Goal: Obtain resource: Download file/media

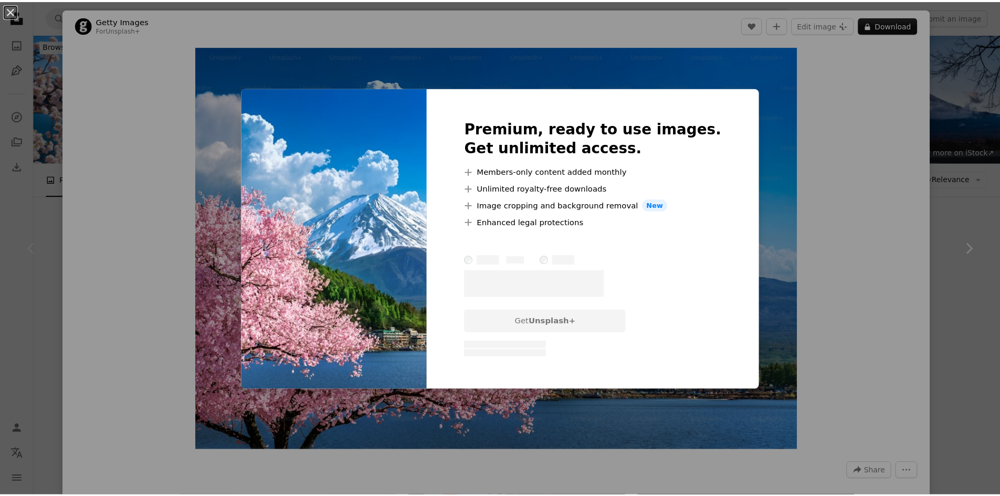
scroll to position [158, 0]
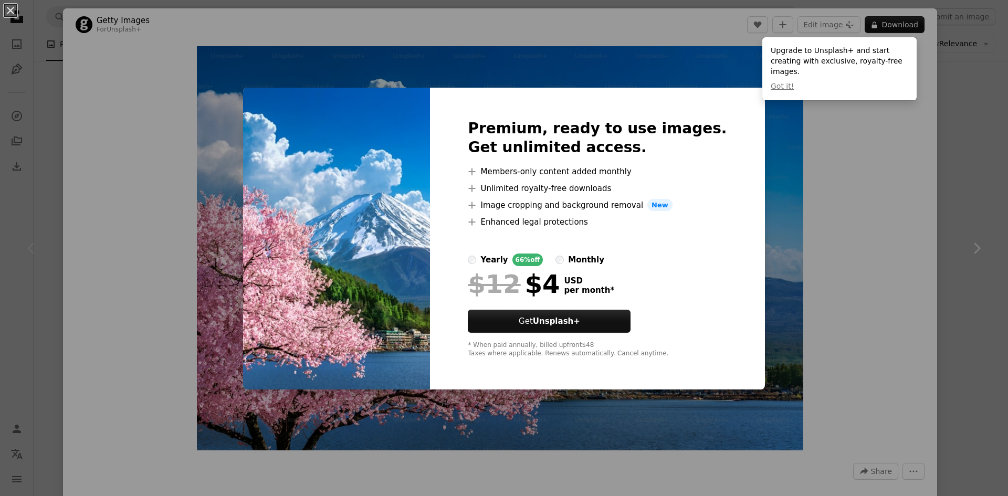
click at [347, 270] on img at bounding box center [336, 239] width 187 height 302
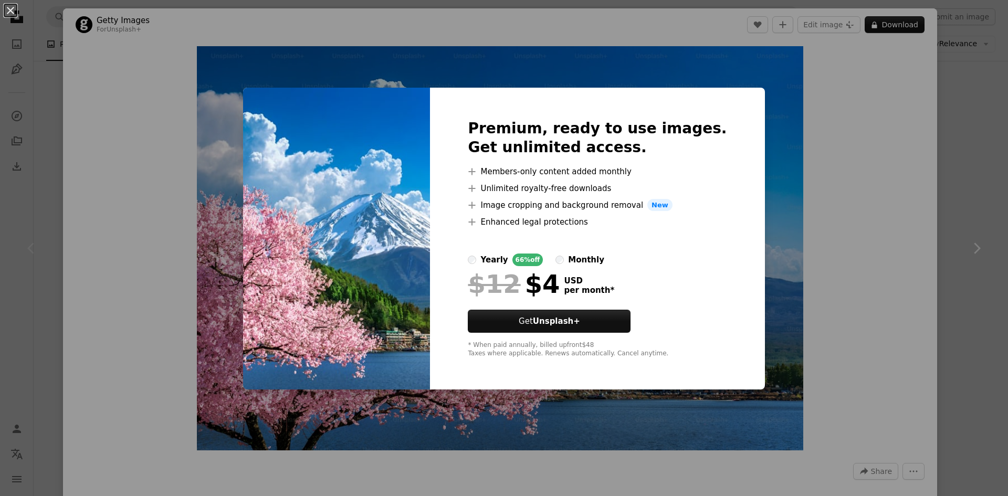
click at [12, 14] on button "An X shape" at bounding box center [10, 10] width 13 height 13
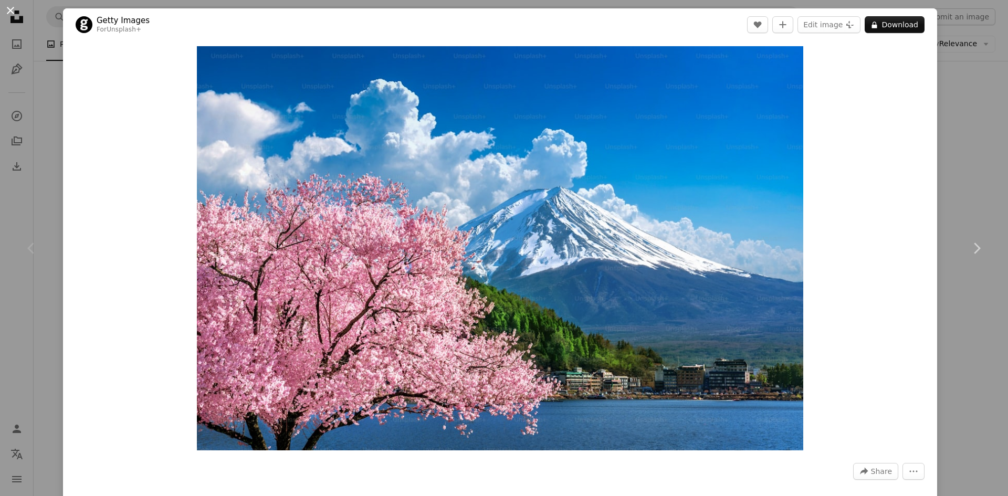
click at [16, 12] on button "An X shape" at bounding box center [10, 10] width 13 height 13
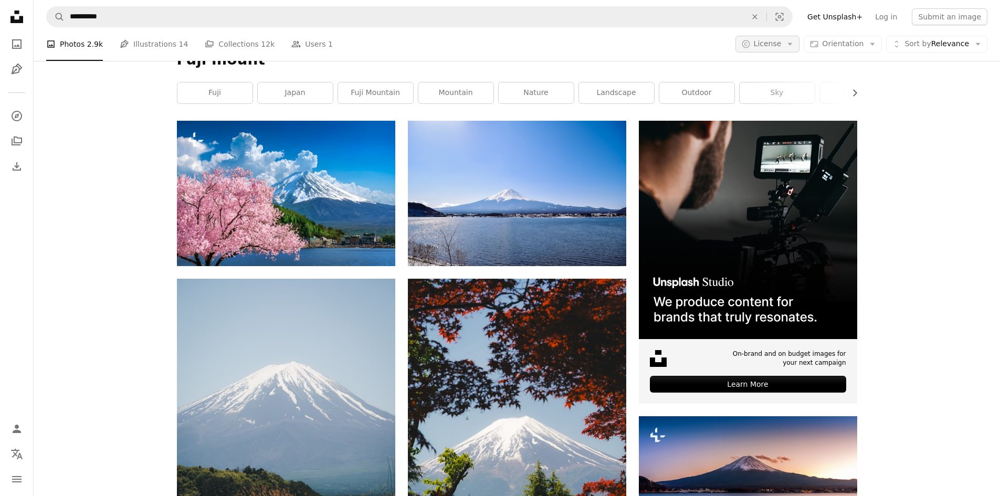
scroll to position [158, 0]
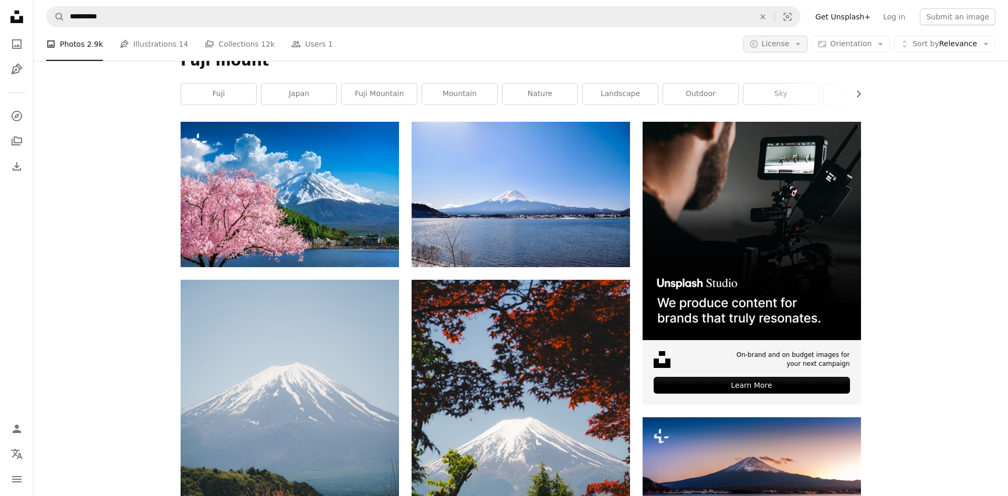
click at [769, 47] on span "License" at bounding box center [776, 43] width 28 height 8
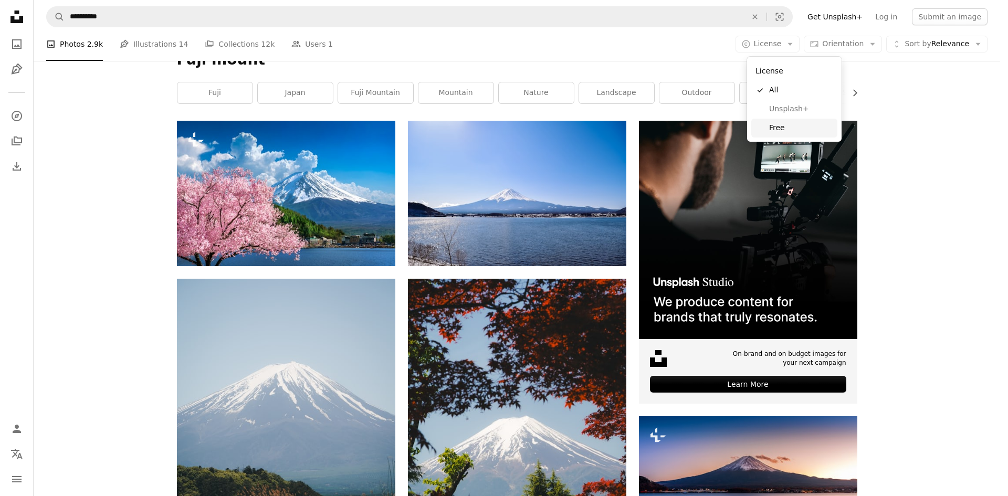
click at [781, 127] on span "Free" at bounding box center [801, 128] width 64 height 11
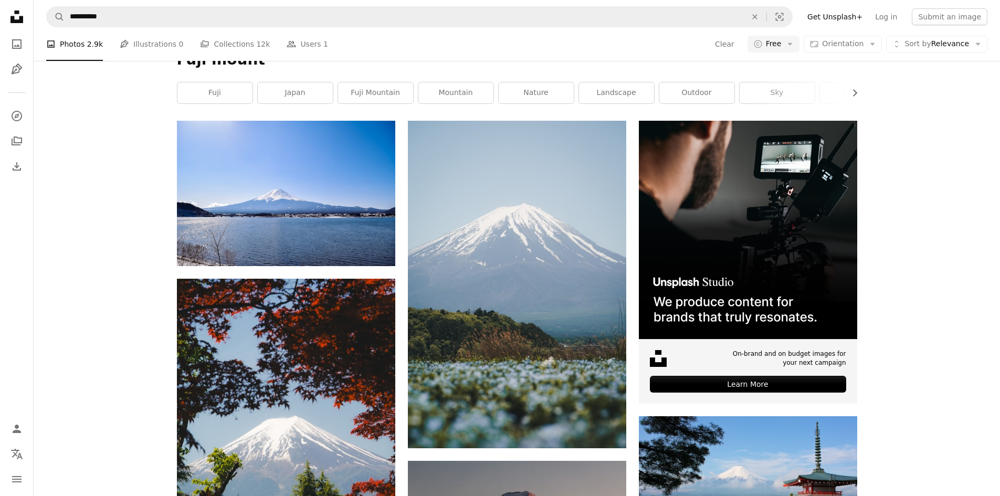
scroll to position [4359, 0]
